Goal: Information Seeking & Learning: Find specific page/section

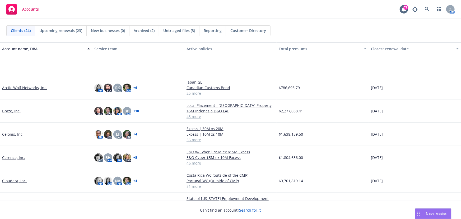
scroll to position [48, 0]
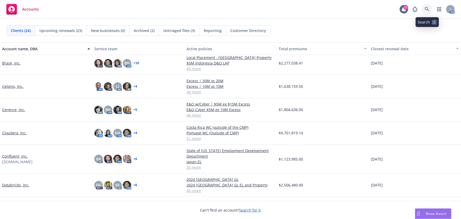
click at [430, 10] on icon at bounding box center [427, 9] width 5 height 5
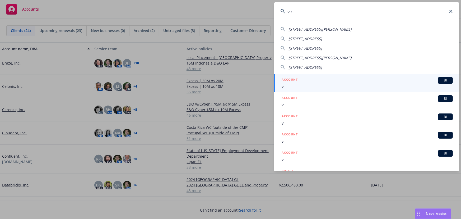
type input "virtu"
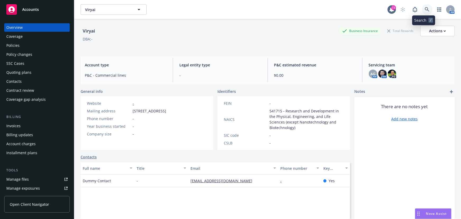
click at [425, 7] on icon at bounding box center [427, 9] width 5 height 5
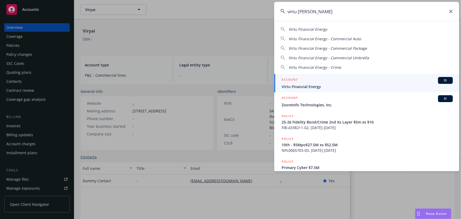
type input "virtu [PERSON_NAME]"
click at [438, 79] on div "BI" at bounding box center [445, 80] width 15 height 7
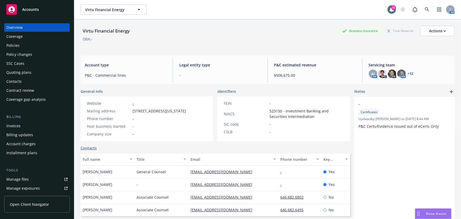
click at [19, 46] on div "Policies" at bounding box center [12, 45] width 13 height 8
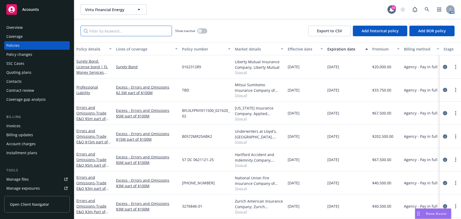
click at [98, 33] on input "Filter by keyword..." at bounding box center [126, 31] width 91 height 11
type input "[GEOGRAPHIC_DATA]"
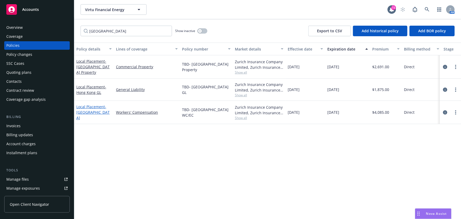
click at [89, 108] on link "Local Placement - [GEOGRAPHIC_DATA]" at bounding box center [92, 112] width 33 height 16
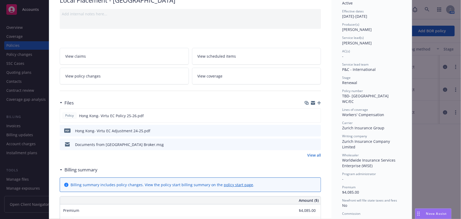
scroll to position [48, 0]
click at [307, 152] on link "View all" at bounding box center [314, 155] width 14 height 6
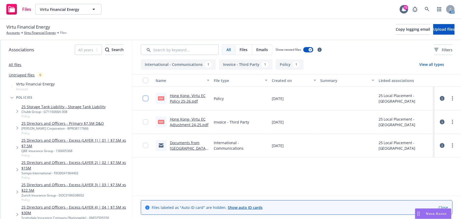
click at [146, 96] on input "checkbox" at bounding box center [145, 98] width 5 height 5
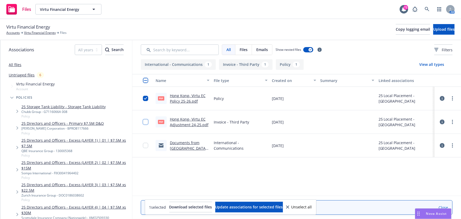
click at [145, 121] on input "checkbox" at bounding box center [145, 121] width 5 height 5
click at [144, 144] on input "checkbox" at bounding box center [145, 145] width 5 height 5
click at [453, 100] on circle "more" at bounding box center [452, 99] width 1 height 1
click at [421, 108] on link "Archive" at bounding box center [429, 109] width 53 height 11
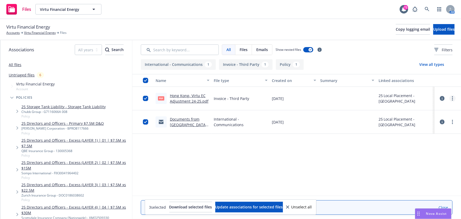
click at [453, 98] on circle "more" at bounding box center [452, 98] width 1 height 1
click at [425, 111] on link "Archive" at bounding box center [429, 109] width 53 height 11
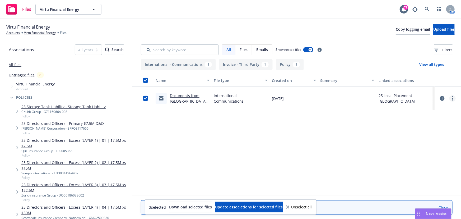
click at [453, 99] on icon "more" at bounding box center [452, 98] width 1 height 4
click at [432, 111] on link "Archive" at bounding box center [429, 109] width 53 height 11
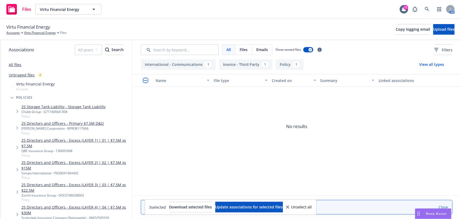
click at [403, 116] on span "No results" at bounding box center [296, 126] width 329 height 79
click at [94, 9] on icon "button" at bounding box center [94, 9] width 3 height 1
type input "xperi"
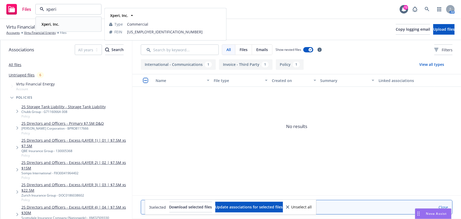
click at [50, 23] on strong "Xperi, Inc." at bounding box center [51, 24] width 18 height 5
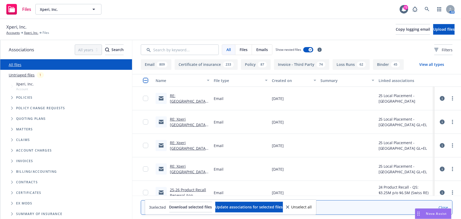
click at [156, 56] on div "All Files Emails Show nested files Filters" at bounding box center [296, 49] width 329 height 19
click at [161, 49] on input "Search by keyword..." at bounding box center [180, 49] width 78 height 11
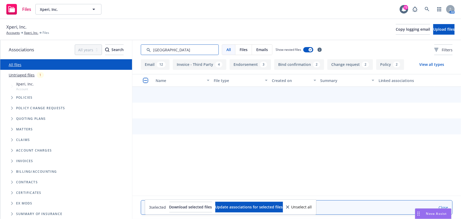
type input "hong kong"
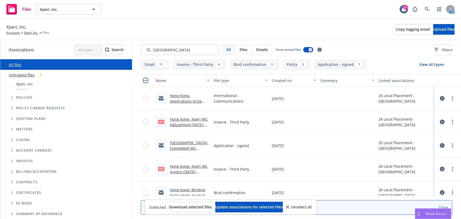
click at [27, 98] on span "Policies" at bounding box center [24, 97] width 17 height 3
click at [13, 98] on icon "Tree Example" at bounding box center [12, 97] width 2 height 3
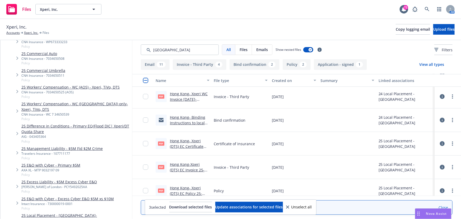
scroll to position [240, 0]
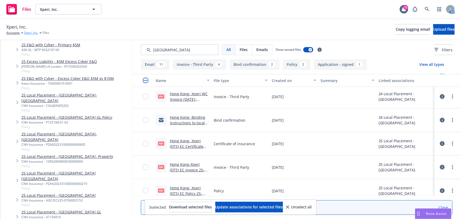
click at [30, 33] on link "Xperi, Inc." at bounding box center [31, 32] width 14 height 5
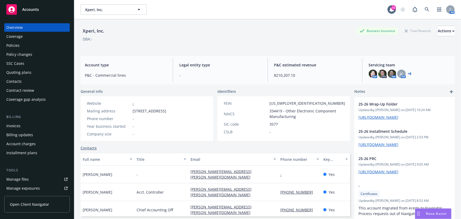
click at [17, 48] on div "Policies" at bounding box center [12, 45] width 13 height 8
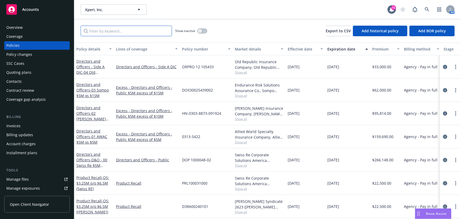
click at [109, 30] on input "Filter by keyword..." at bounding box center [126, 31] width 91 height 11
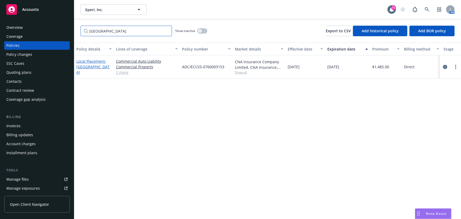
type input "hong kong"
click at [94, 61] on link "Local Placement - [GEOGRAPHIC_DATA]" at bounding box center [92, 67] width 33 height 16
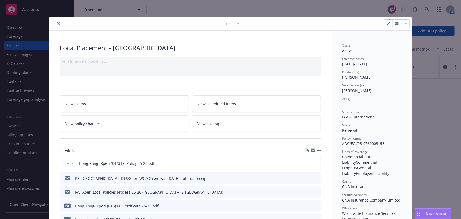
scroll to position [72, 0]
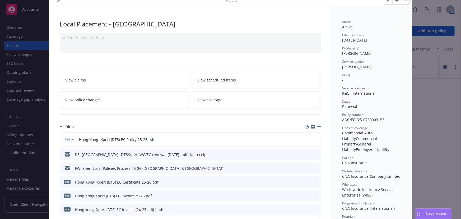
drag, startPoint x: 77, startPoint y: 48, endPoint x: 68, endPoint y: 39, distance: 13.5
click at [77, 48] on div "Add internal notes here..." at bounding box center [190, 43] width 261 height 20
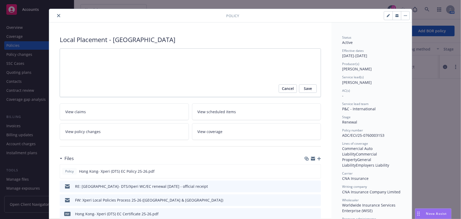
scroll to position [0, 0]
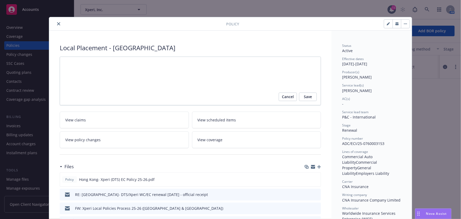
click at [57, 24] on icon "close" at bounding box center [58, 23] width 3 height 3
